Goal: Task Accomplishment & Management: Manage account settings

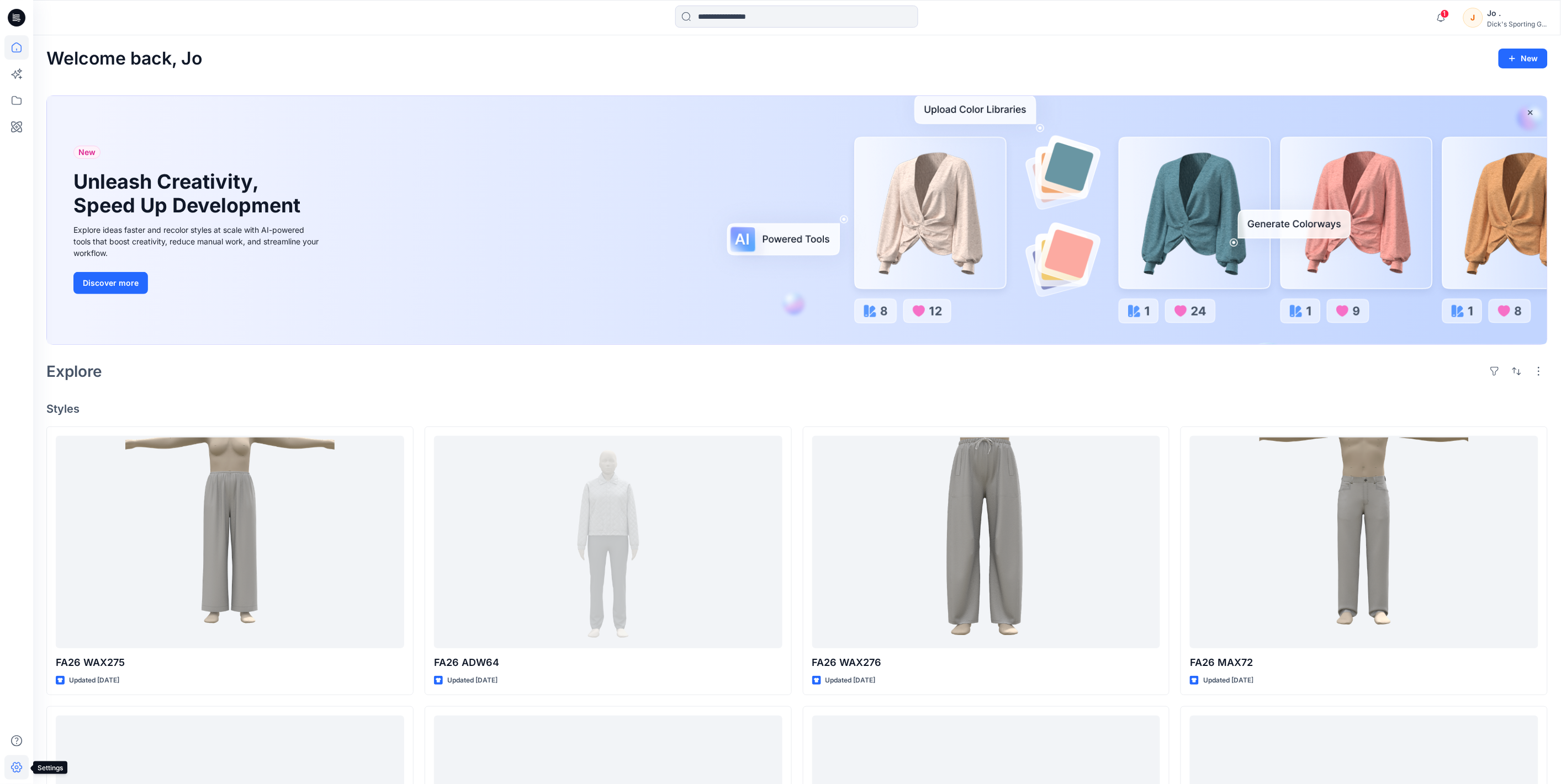
click at [9, 769] on icon at bounding box center [16, 768] width 25 height 25
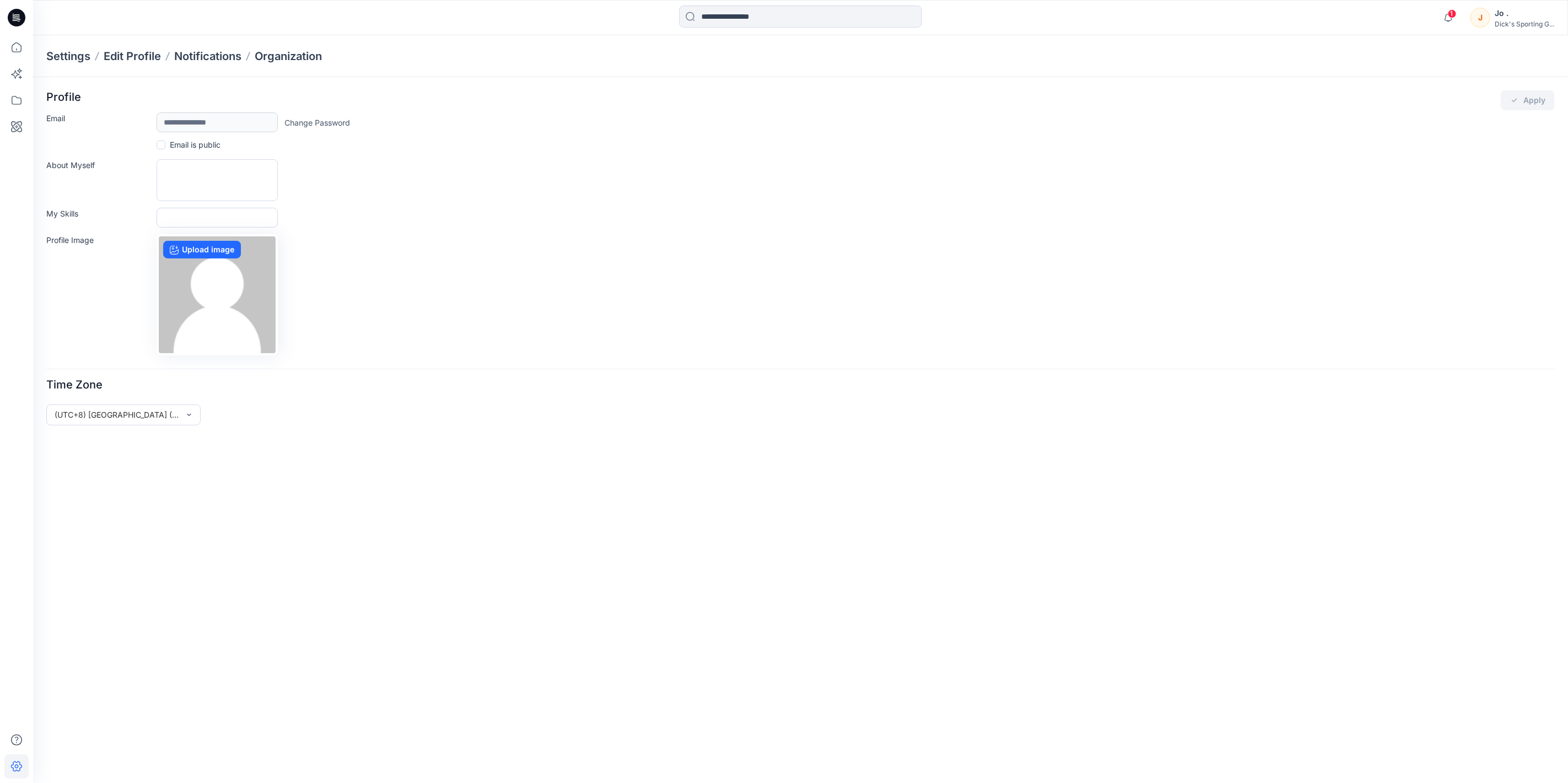
click at [119, 658] on div "**********" at bounding box center [801, 431] width 1535 height 706
click at [1448, 16] on span "1" at bounding box center [1453, 14] width 9 height 9
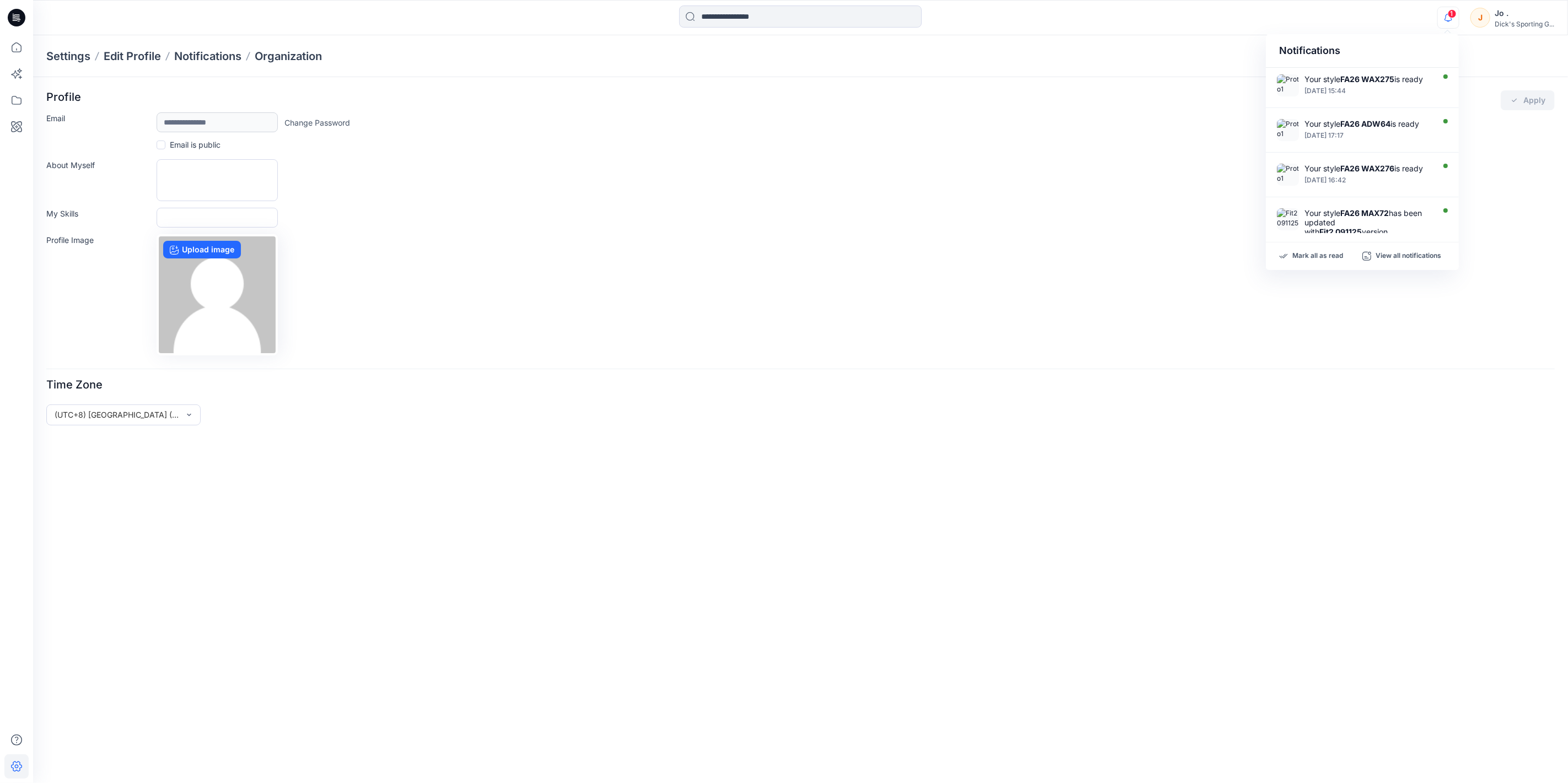
click at [1451, 15] on span "1" at bounding box center [1453, 14] width 9 height 9
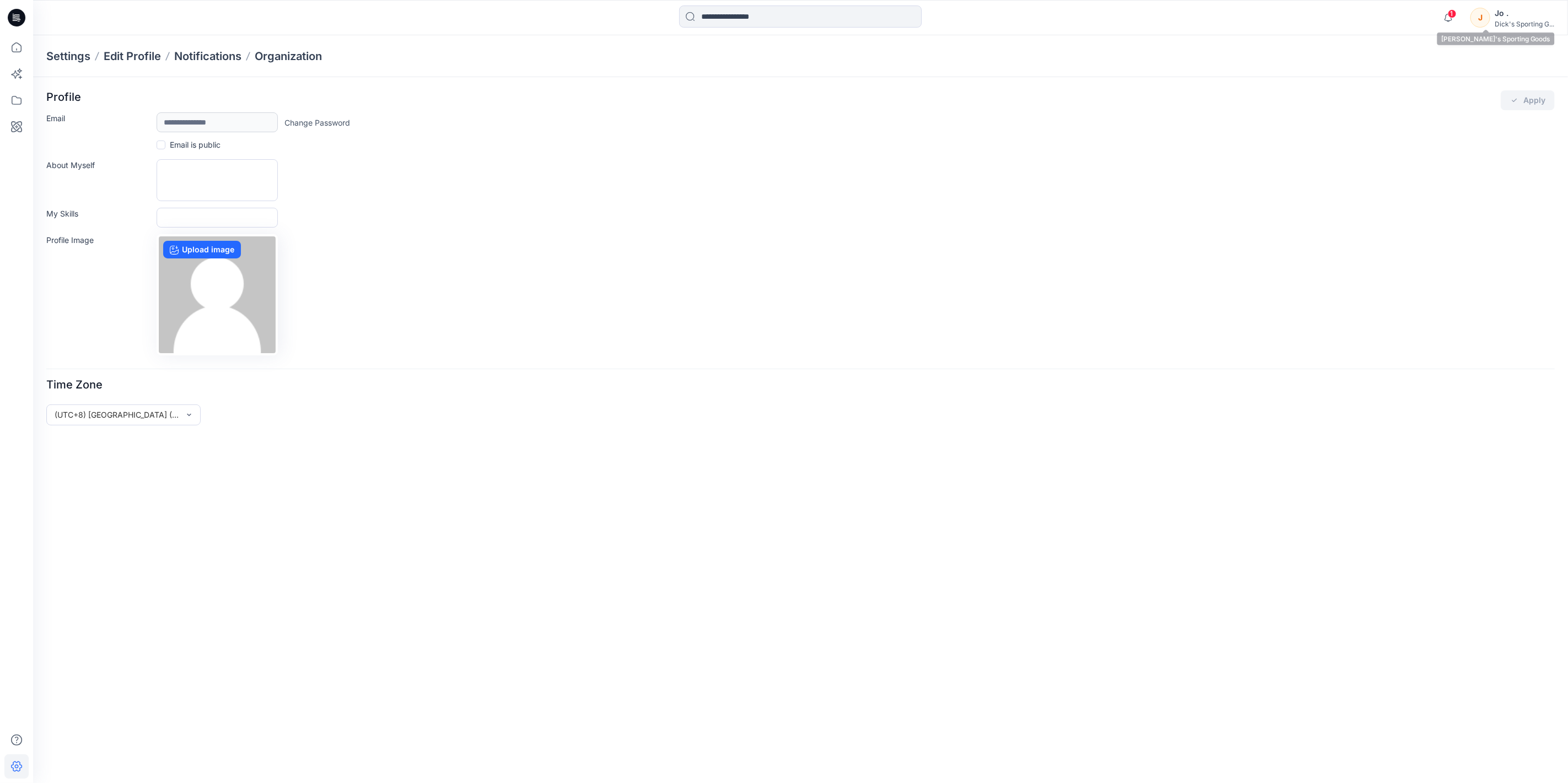
click at [1504, 23] on div "Dick's Sporting G..." at bounding box center [1525, 24] width 60 height 8
click at [1438, 123] on p "Profile Settings" at bounding box center [1437, 123] width 55 height 21
click at [1504, 17] on div "Jo ." at bounding box center [1525, 13] width 60 height 13
click at [1438, 149] on p "Organization Settings" at bounding box center [1449, 147] width 78 height 21
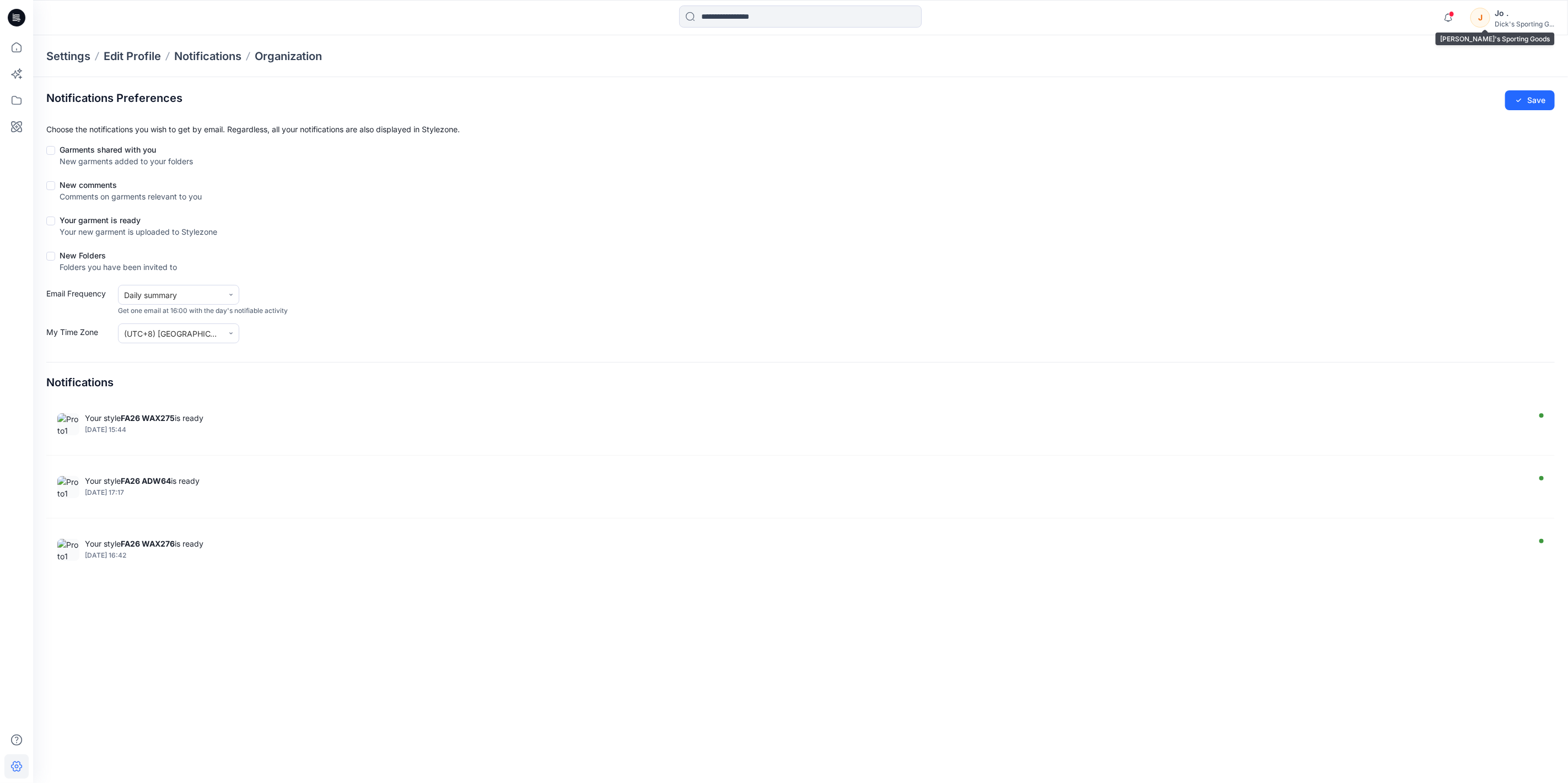
click at [1532, 23] on div "Dick's Sporting G..." at bounding box center [1525, 24] width 60 height 8
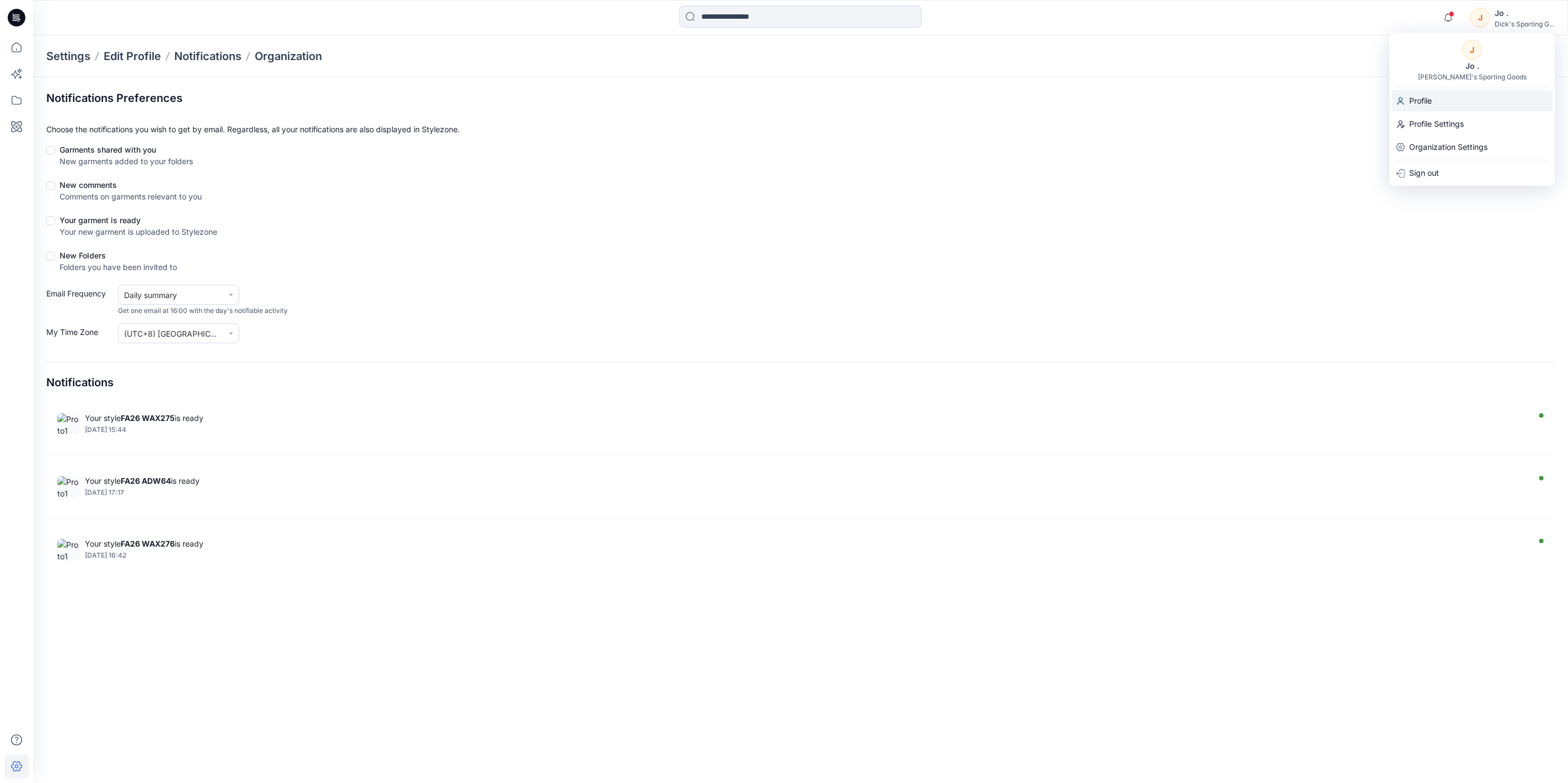
click at [1421, 95] on p "Profile" at bounding box center [1421, 101] width 23 height 21
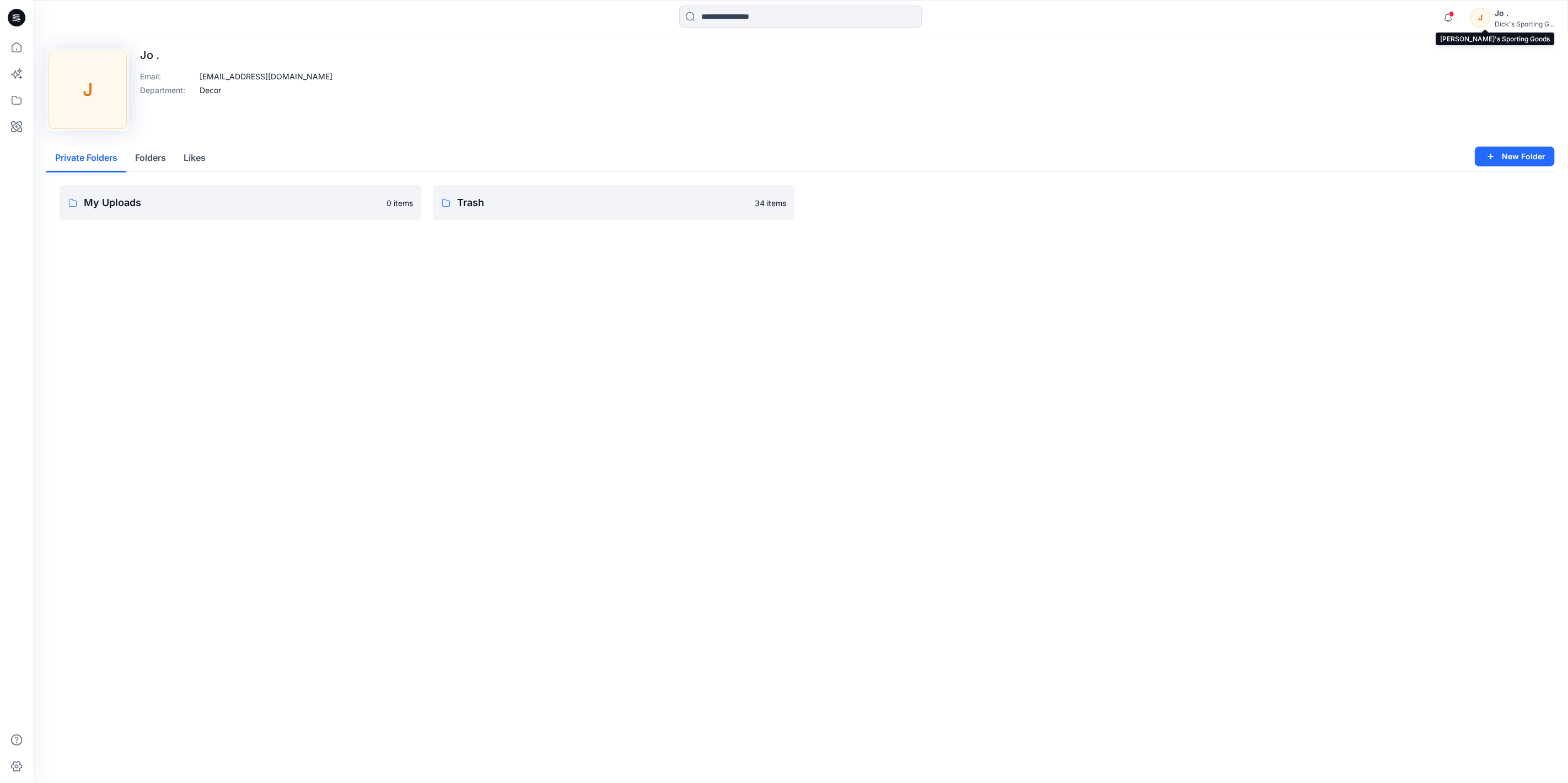
click at [1525, 23] on div "Dick's Sporting G..." at bounding box center [1525, 24] width 60 height 8
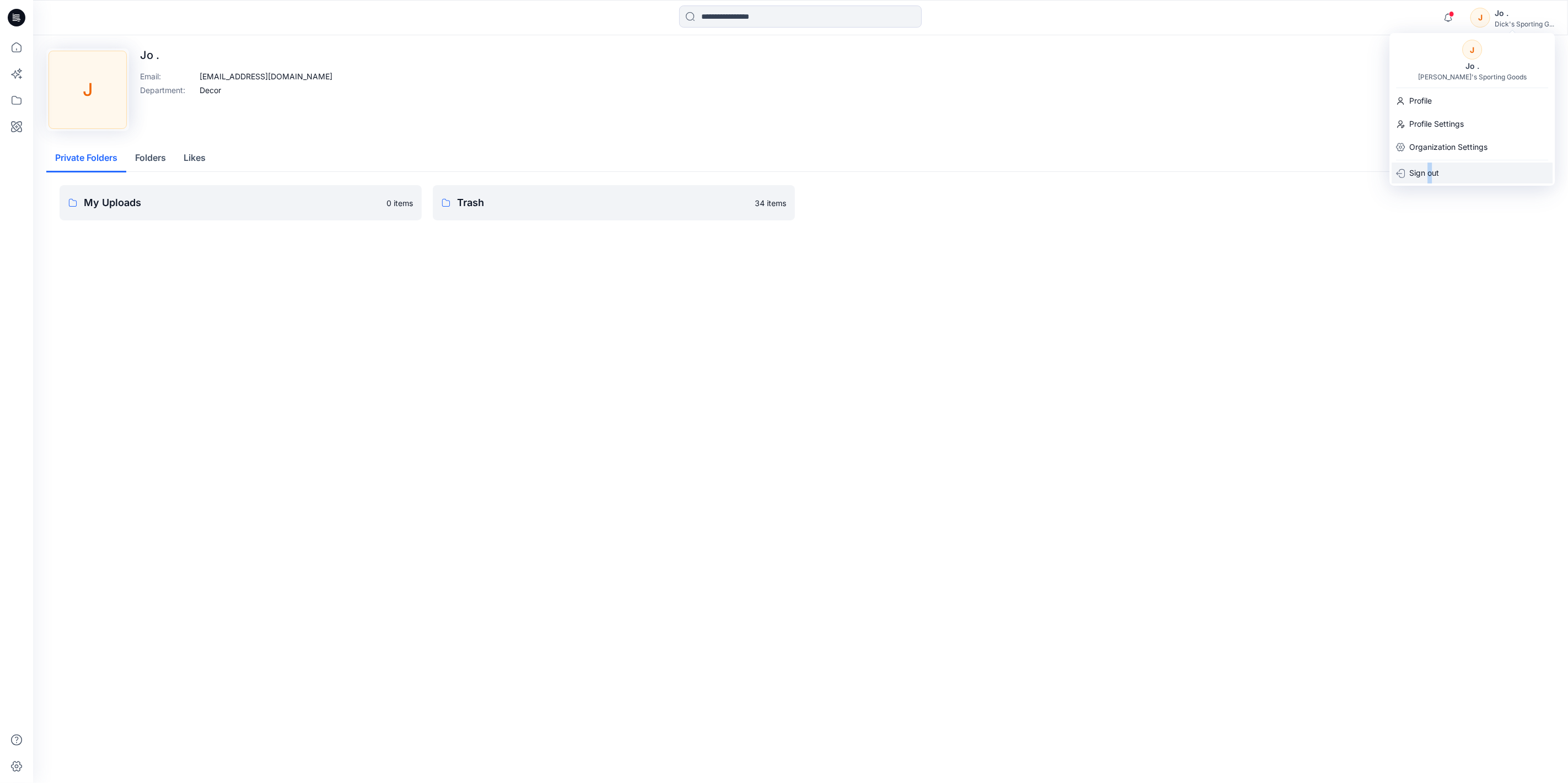
click at [1430, 171] on p "Sign out" at bounding box center [1424, 172] width 30 height 21
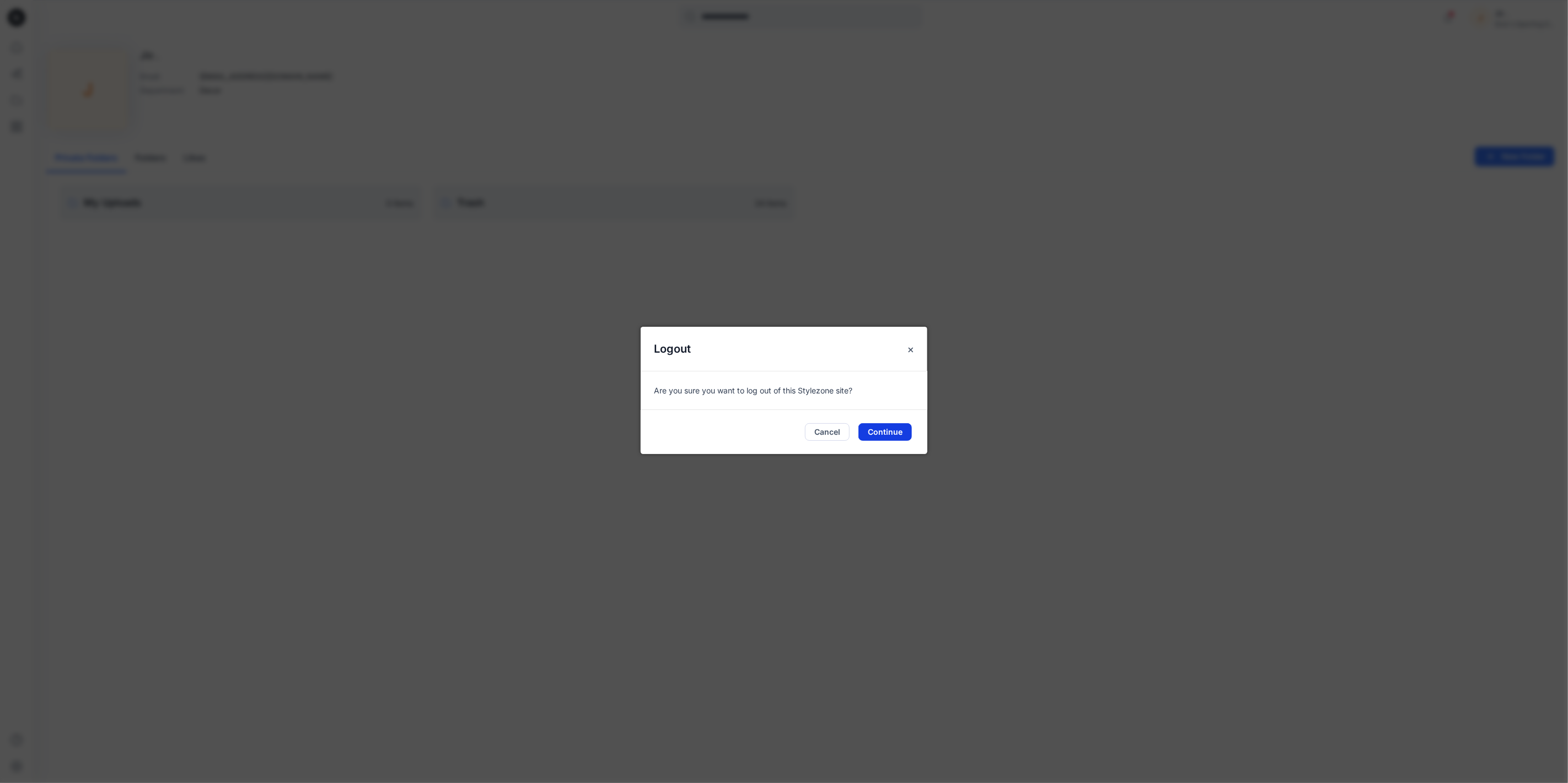
click at [883, 430] on button "Continue" at bounding box center [885, 432] width 54 height 18
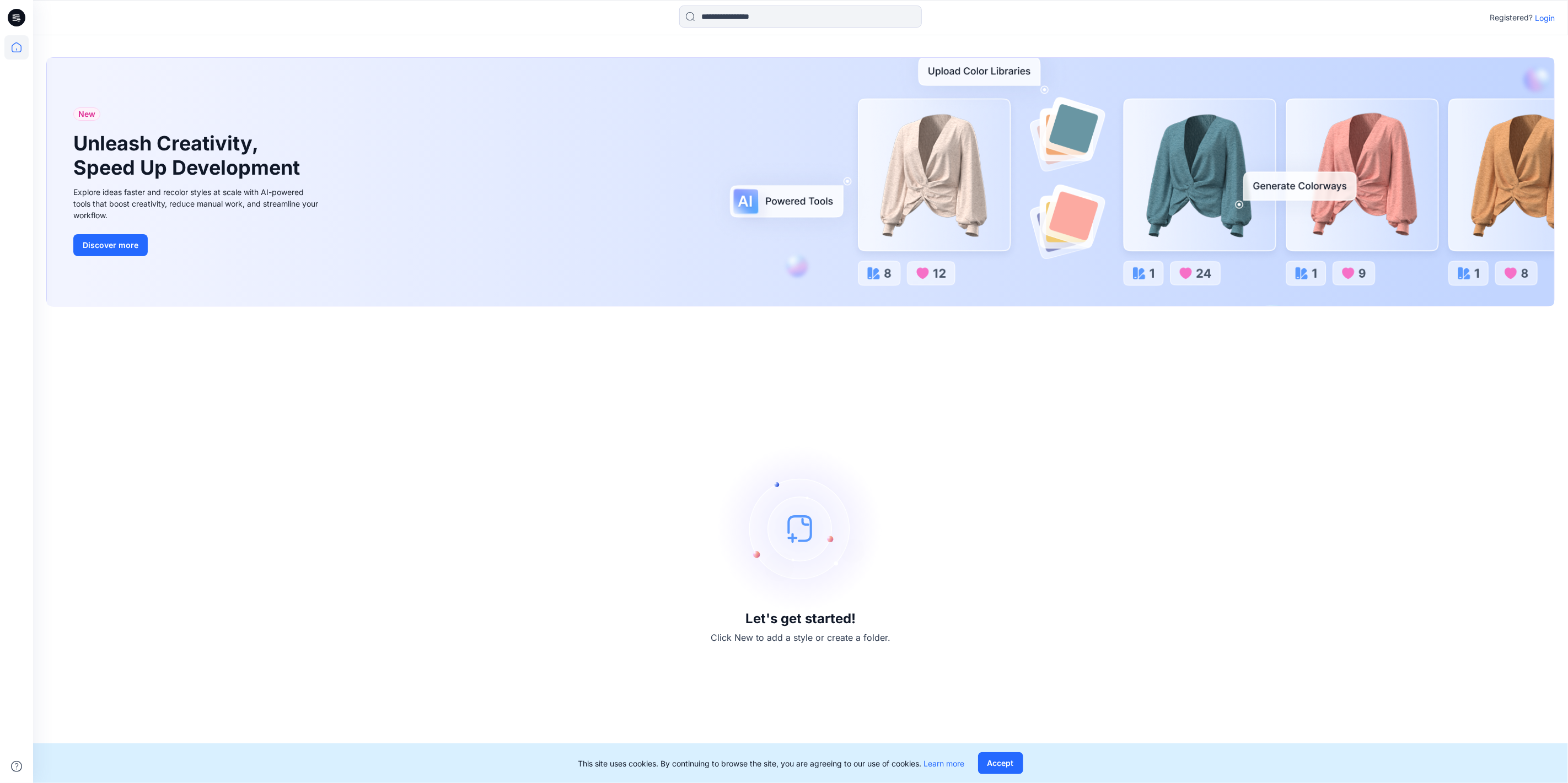
click at [1553, 19] on p "Login" at bounding box center [1545, 18] width 20 height 11
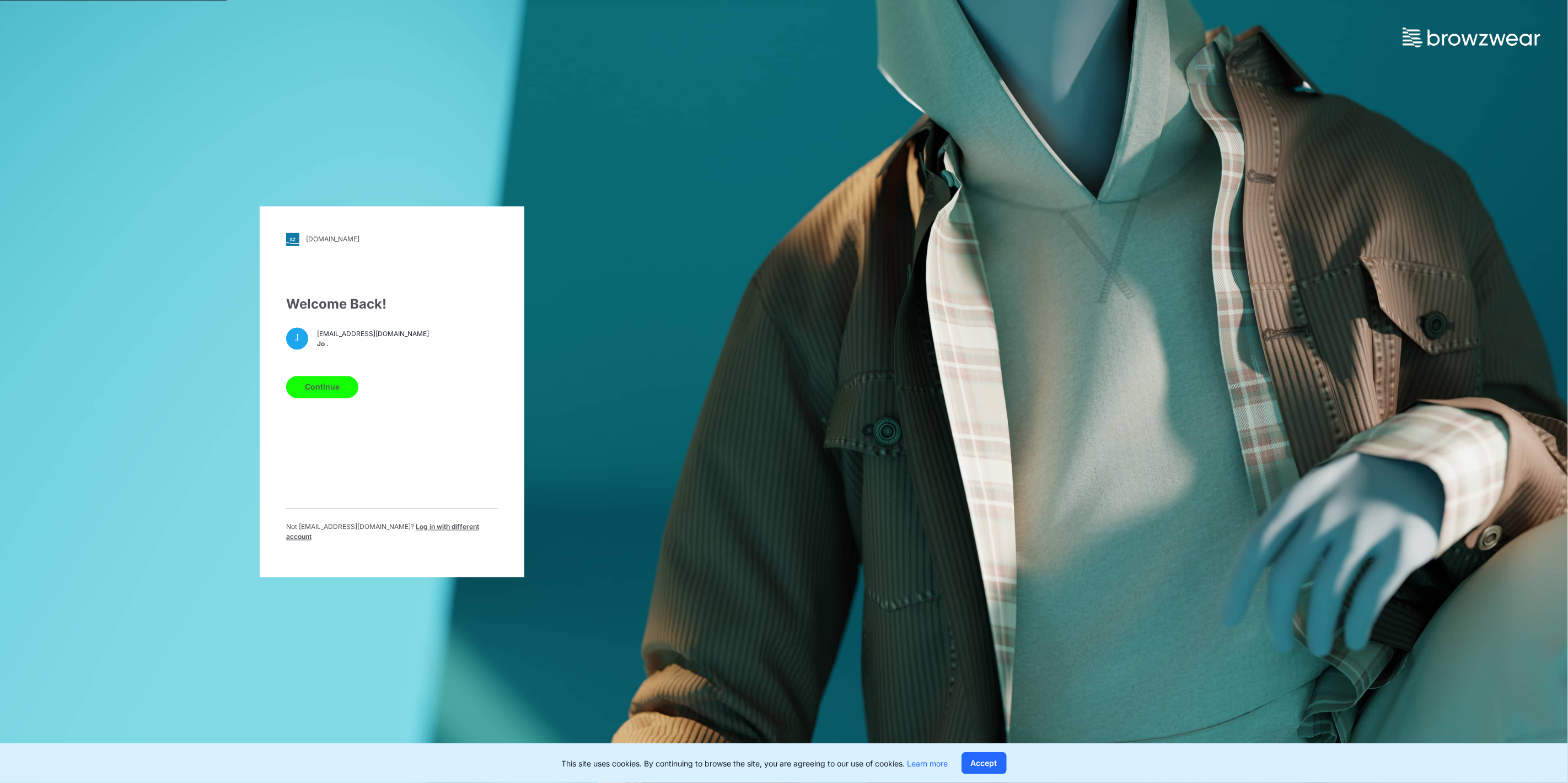
click at [322, 392] on button "Continue" at bounding box center [322, 386] width 72 height 22
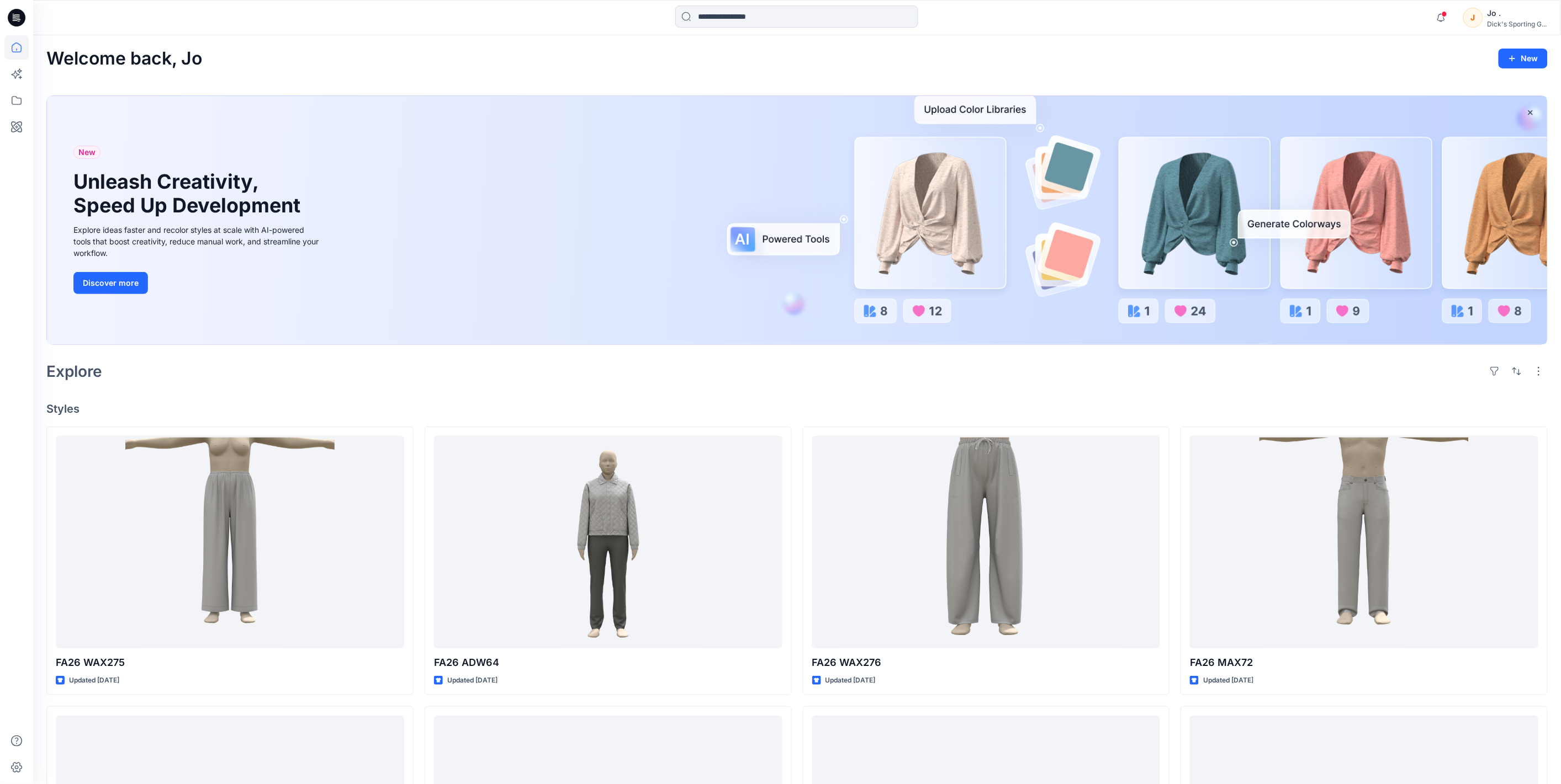
click at [1175, 32] on div "Notifications Your style FA26 WAX275 is ready Friday, September 19, 2025 15:44 …" at bounding box center [797, 18] width 1528 height 35
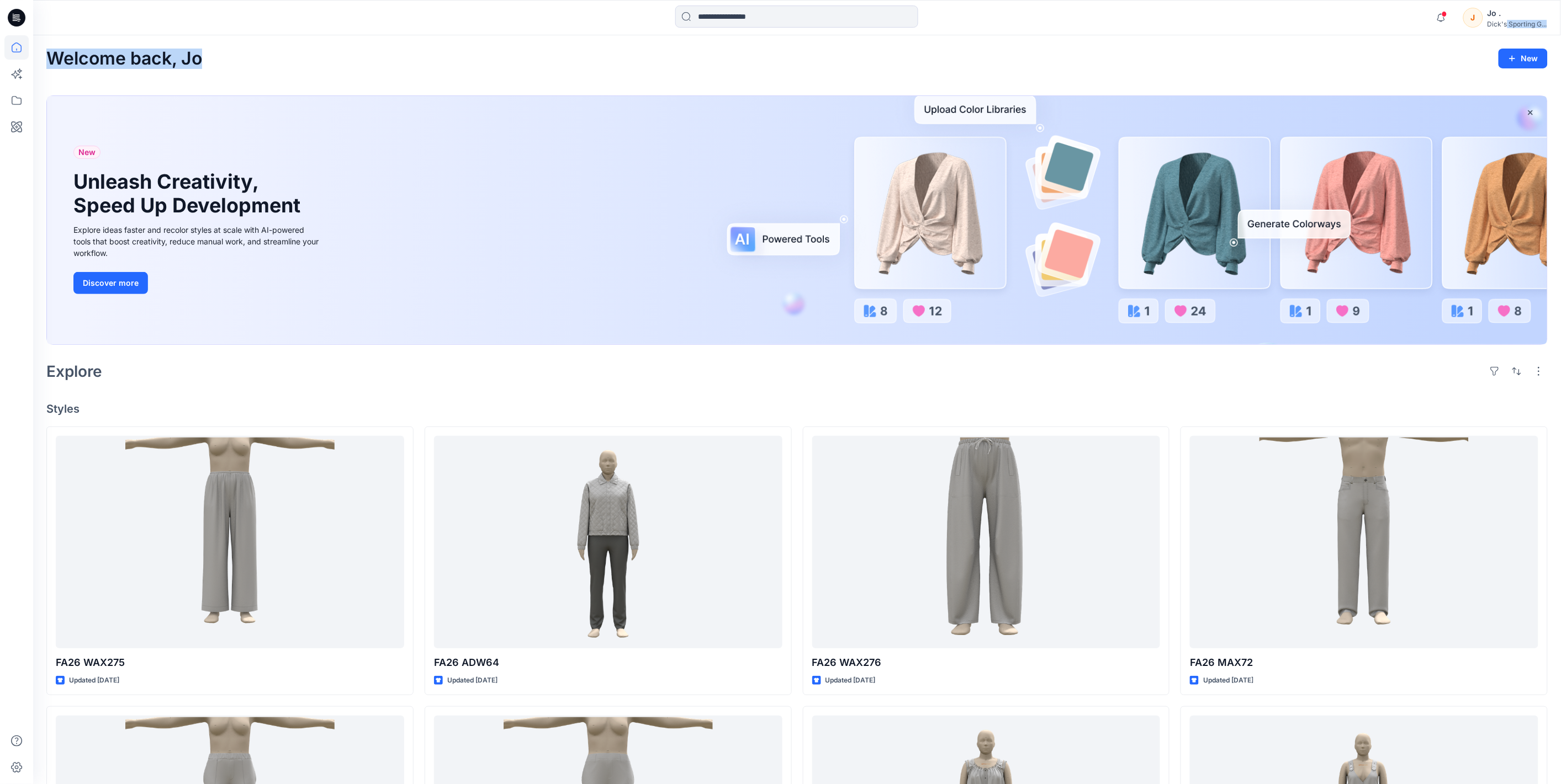
drag, startPoint x: 1504, startPoint y: 20, endPoint x: 1117, endPoint y: -8, distance: 388.0
click at [1117, 0] on html "Notifications Your style FA26 WAX275 is ready Friday, September 19, 2025 15:44 …" at bounding box center [781, 654] width 1561 height 1308
